Goal: Transaction & Acquisition: Purchase product/service

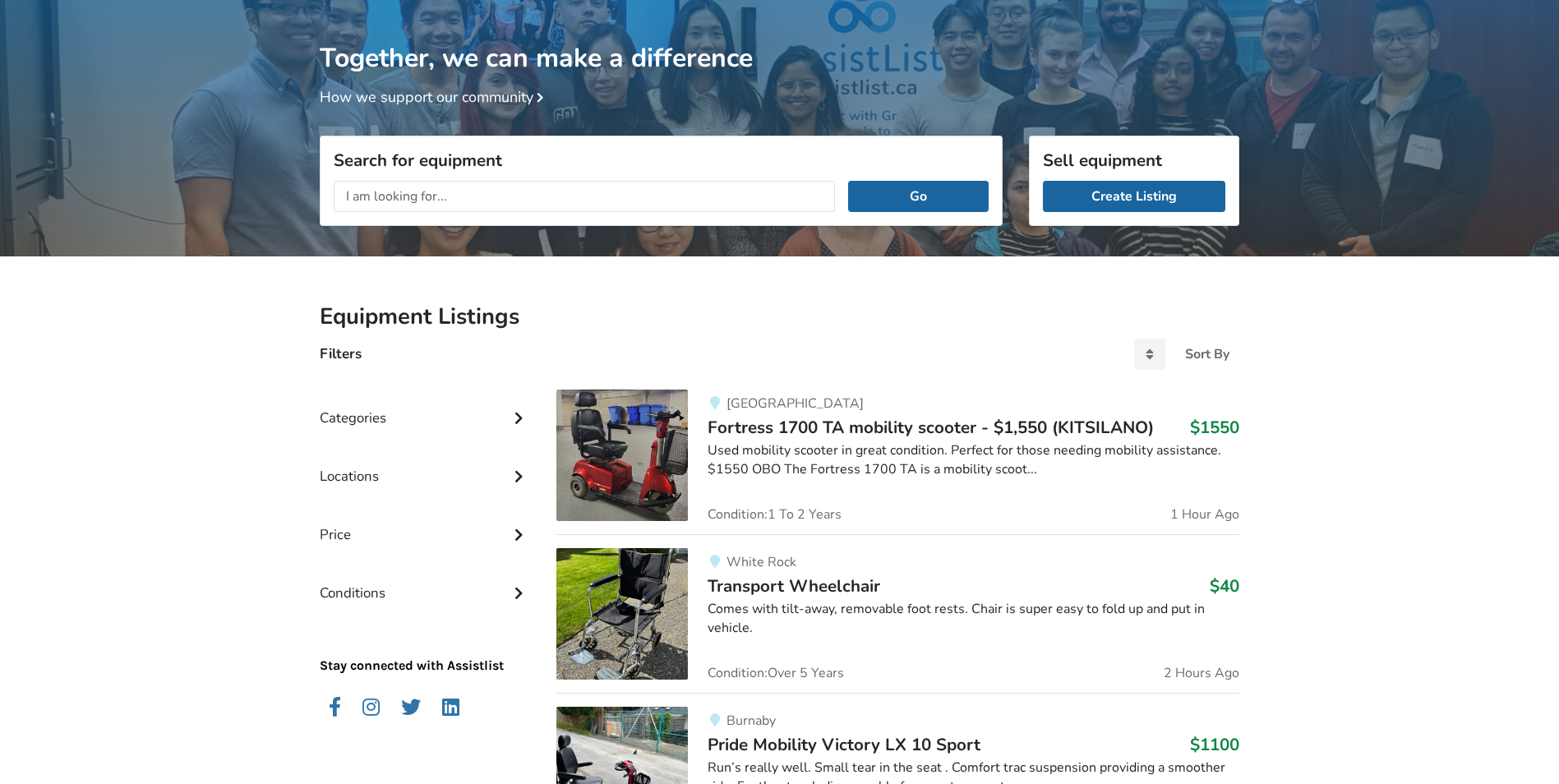
click at [443, 209] on input "text" at bounding box center [584, 197] width 502 height 31
click at [446, 199] on input "text" at bounding box center [584, 197] width 502 height 31
type input "tv tray"
click at [848, 181] on button "Go" at bounding box center [918, 197] width 140 height 31
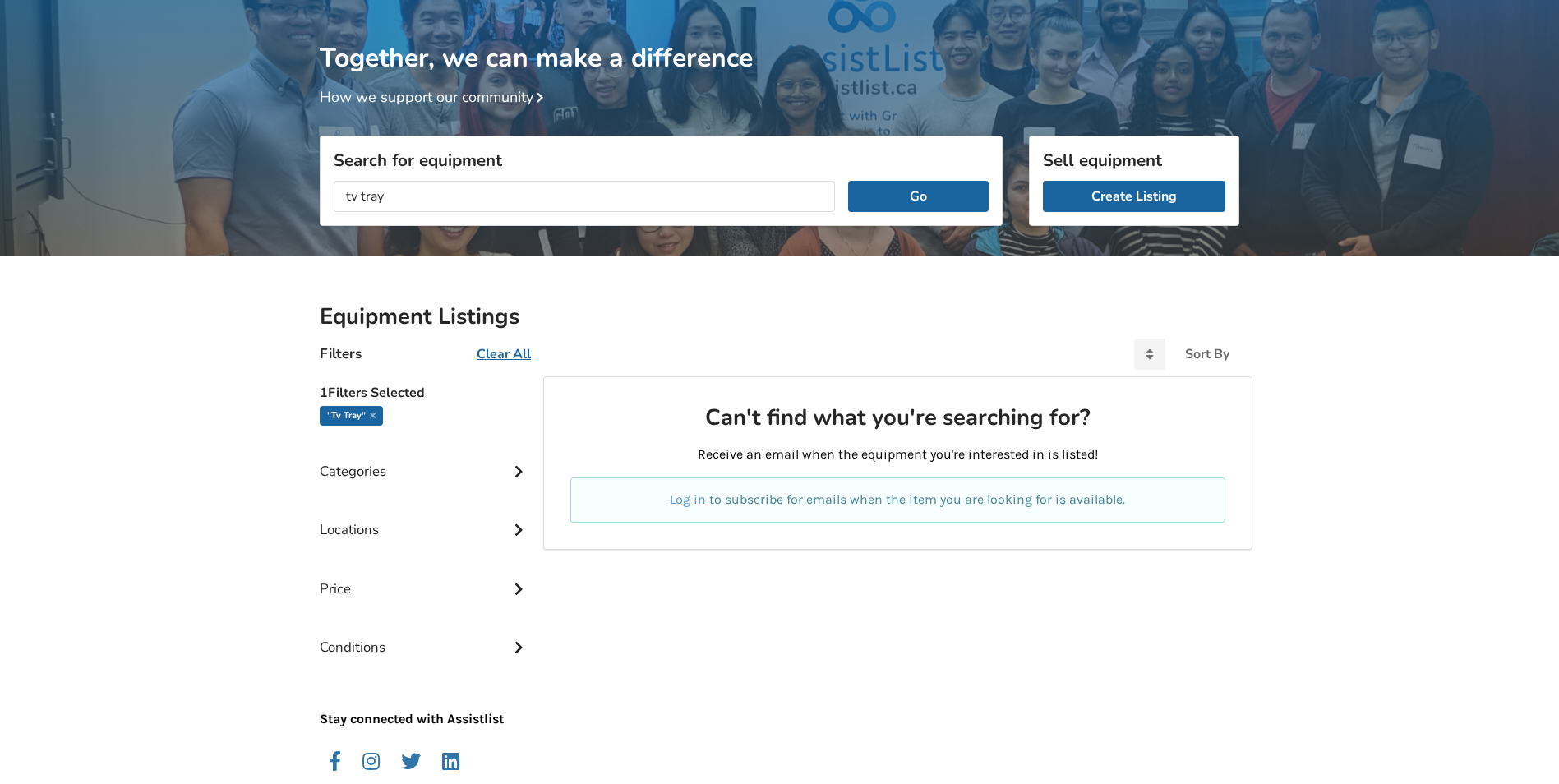
drag, startPoint x: 269, startPoint y: 189, endPoint x: 189, endPoint y: 189, distance: 80.0
click at [203, 189] on div "Together, we can make a difference How we support our community Search for equi…" at bounding box center [780, 416] width 1559 height 832
type input "rolling tray"
click at [848, 181] on button "Go" at bounding box center [918, 197] width 140 height 31
